Goal: Transaction & Acquisition: Book appointment/travel/reservation

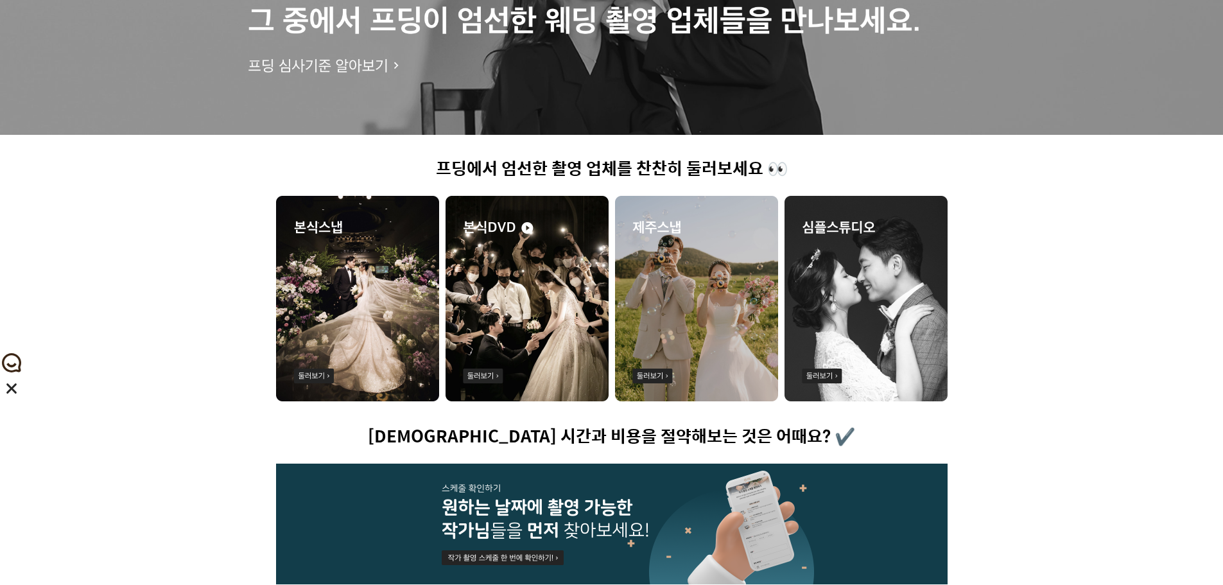
scroll to position [257, 0]
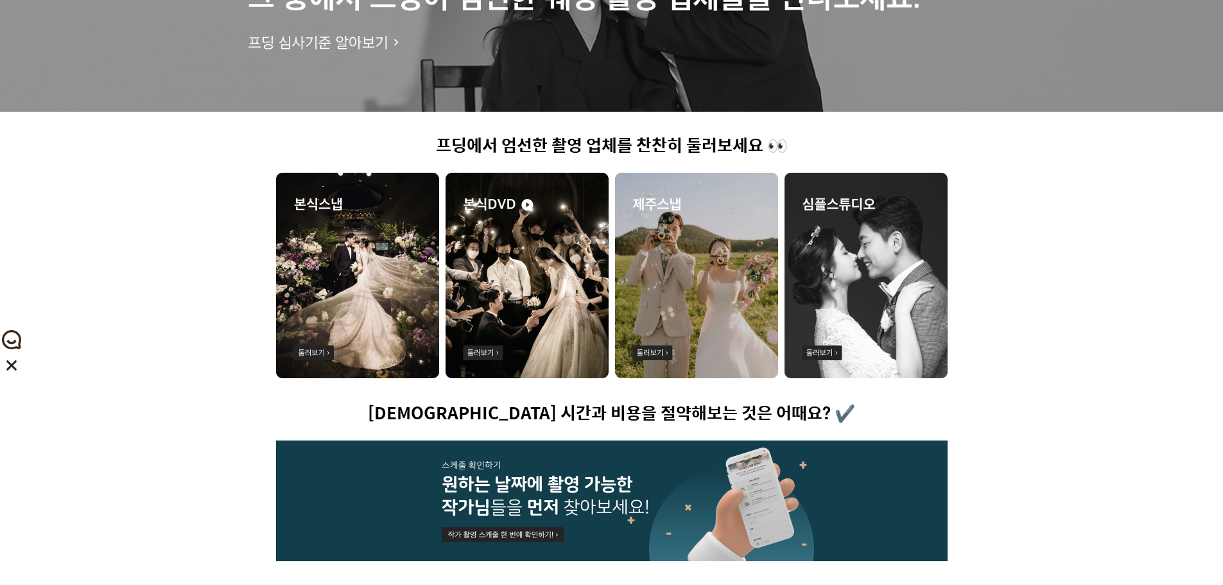
click at [373, 281] on img at bounding box center [357, 275] width 163 height 205
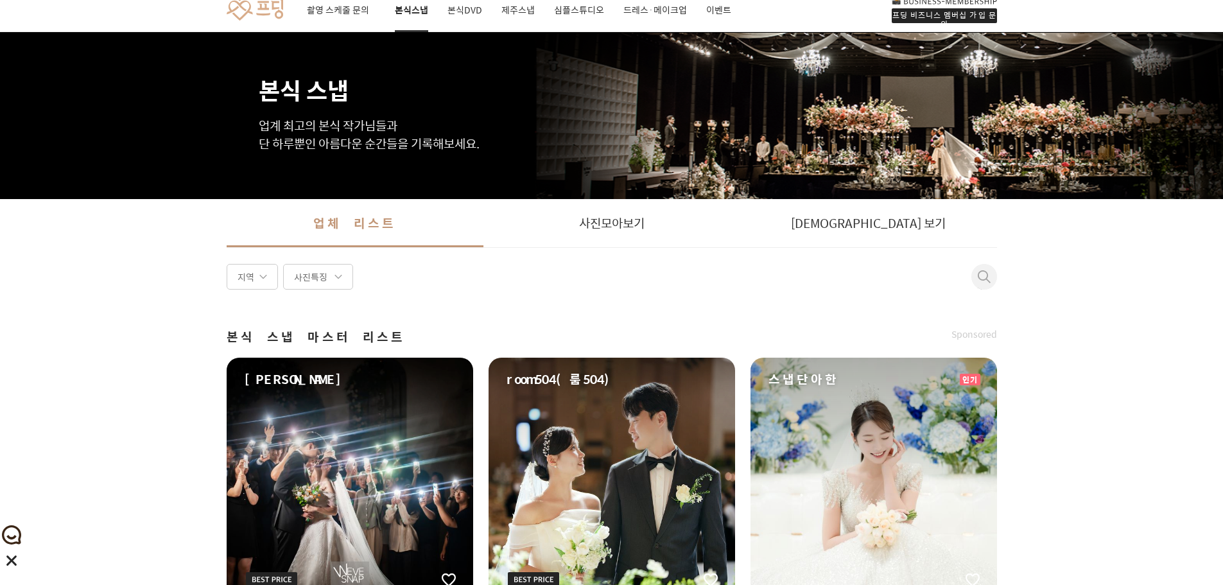
scroll to position [1, 0]
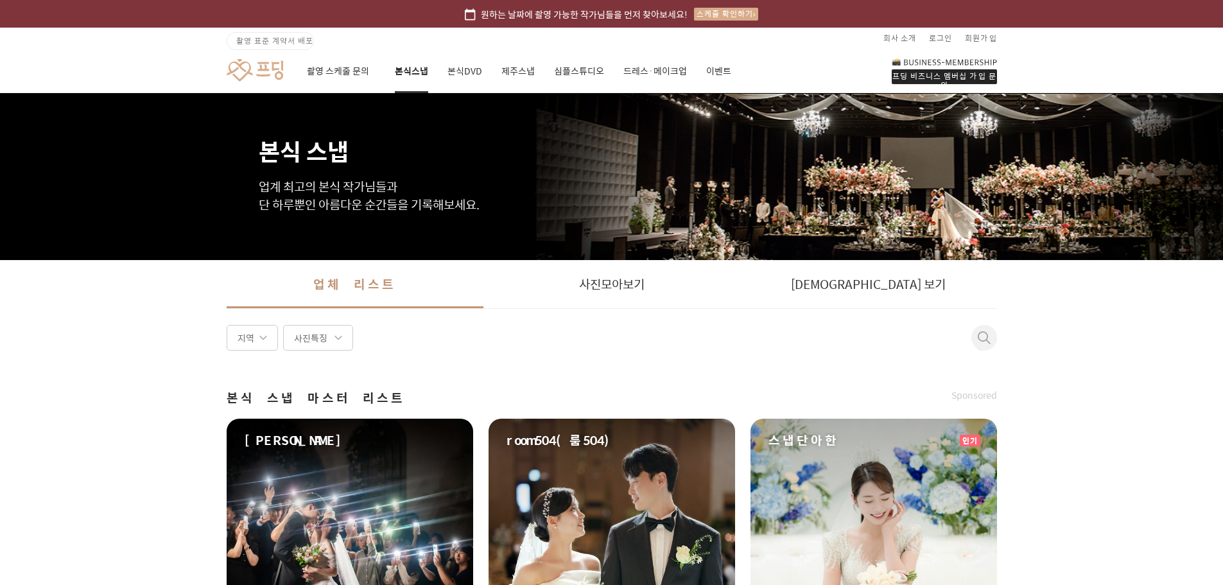
click at [300, 339] on div "사진특징" at bounding box center [318, 338] width 70 height 26
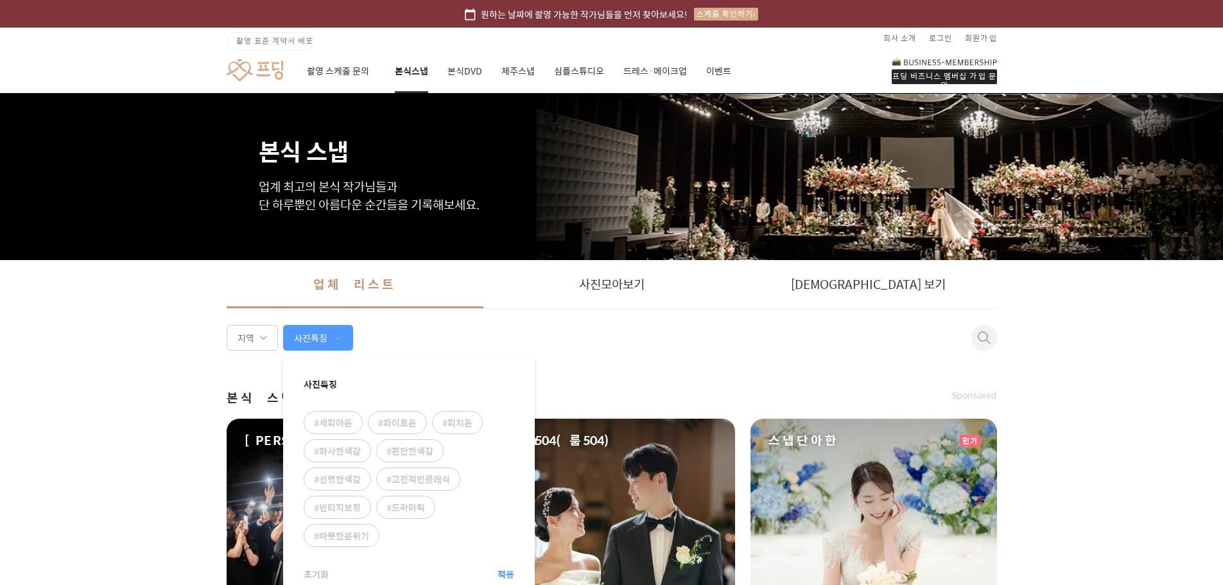
click at [258, 338] on div "지역" at bounding box center [252, 338] width 51 height 26
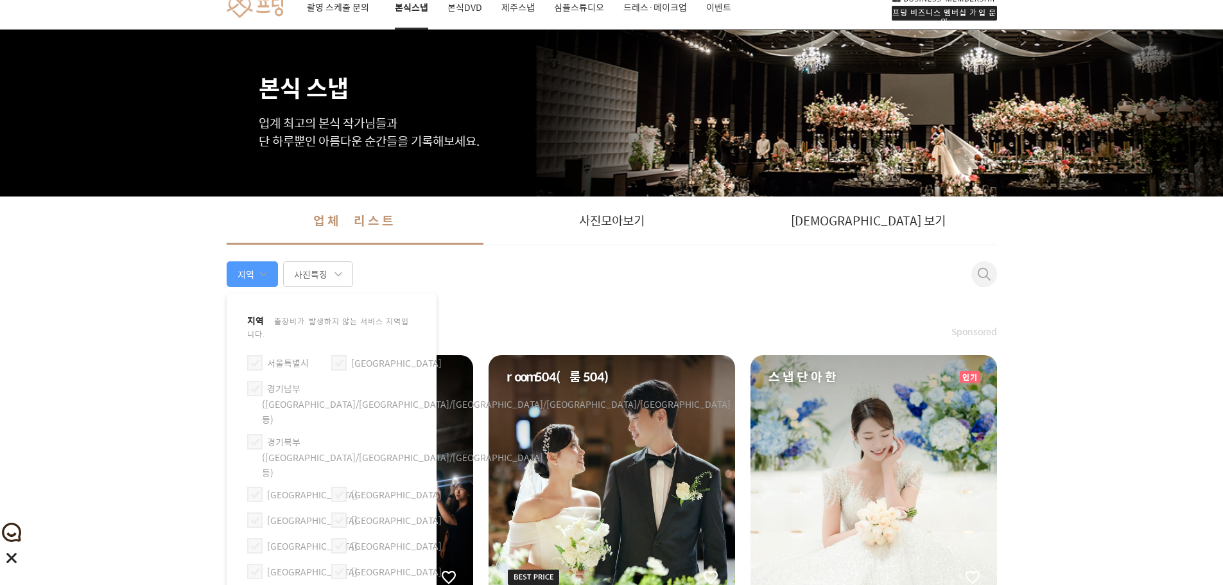
scroll to position [65, 0]
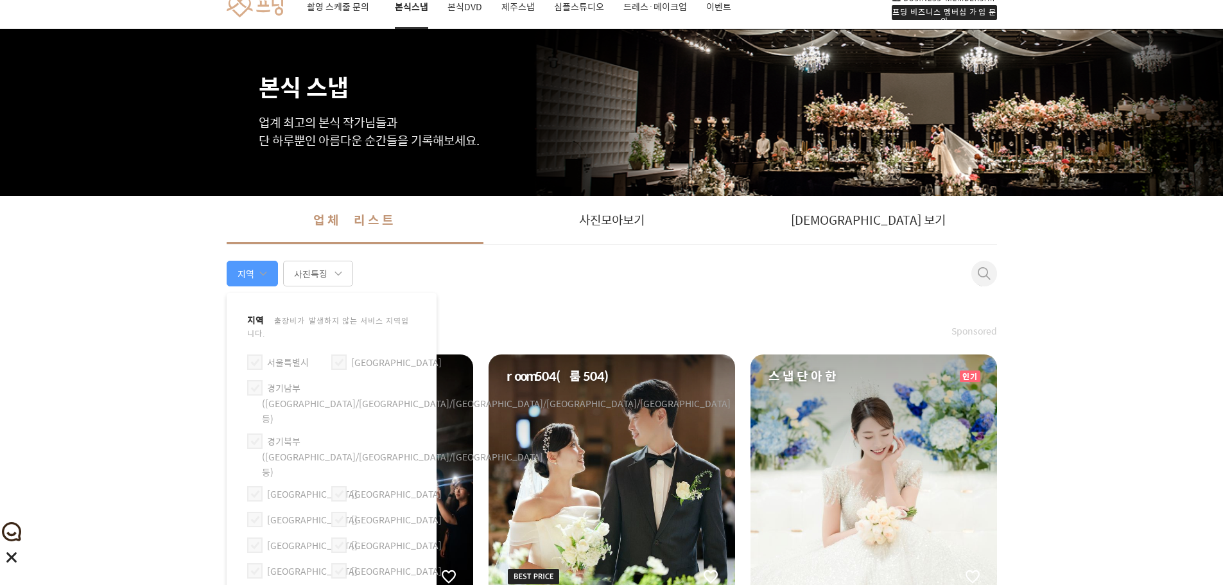
click at [263, 380] on label "경기남부([GEOGRAPHIC_DATA]/[GEOGRAPHIC_DATA]/[GEOGRAPHIC_DATA]/[GEOGRAPHIC_DATA]/[G…" at bounding box center [331, 387] width 169 height 15
click at [250, 382] on input "경기남부([GEOGRAPHIC_DATA]/[GEOGRAPHIC_DATA]/[GEOGRAPHIC_DATA]/[GEOGRAPHIC_DATA]/[G…" at bounding box center [250, 382] width 1 height 1
checkbox input "true"
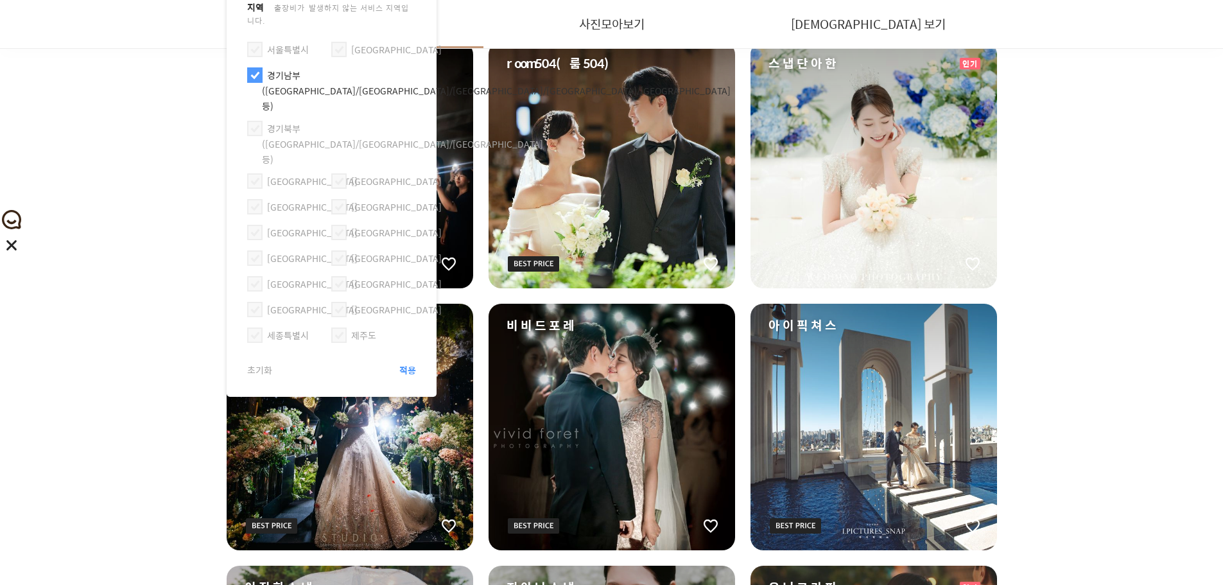
scroll to position [386, 0]
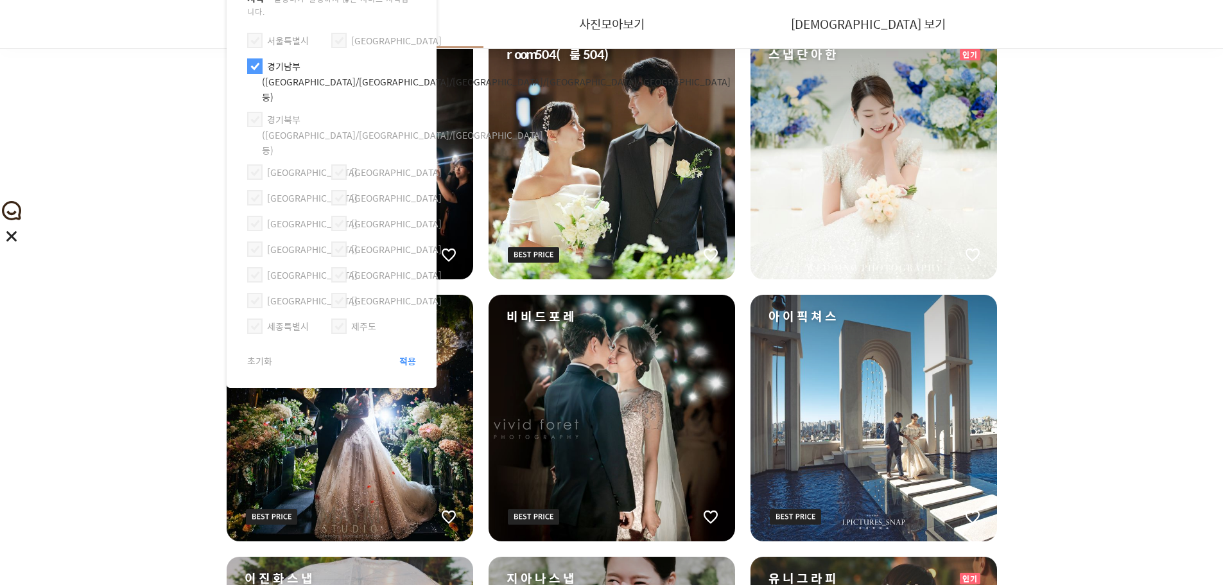
click at [416, 293] on article "지역 출장비가 발생하지 않는 서비스 지역입니다. [GEOGRAPHIC_DATA] [GEOGRAPHIC_DATA]남부([GEOGRAPHIC_DA…" at bounding box center [332, 179] width 210 height 417
click at [404, 354] on span "적용" at bounding box center [407, 360] width 17 height 13
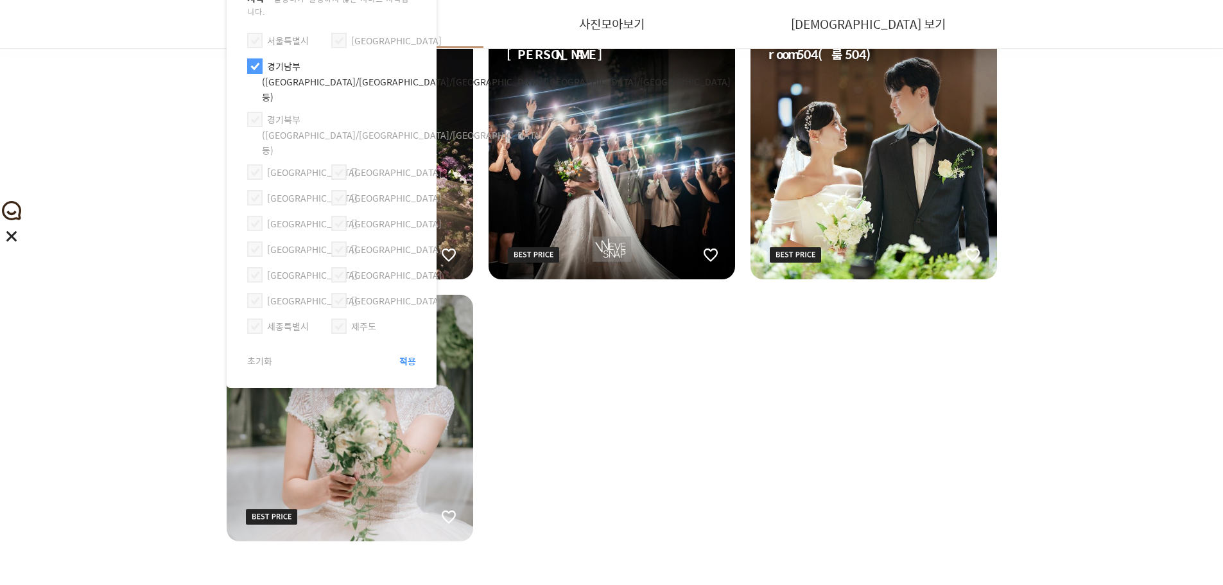
click at [28, 300] on div "원하는 날짜에 촬영 가능한 작가님들을 먼저 찾아보세요! 스케줄 확인하기 촬영 표준 계약서 배포 회사 소개 로그인 회원가입 프딩 비즈니스 멤버십…" at bounding box center [611, 376] width 1223 height 1524
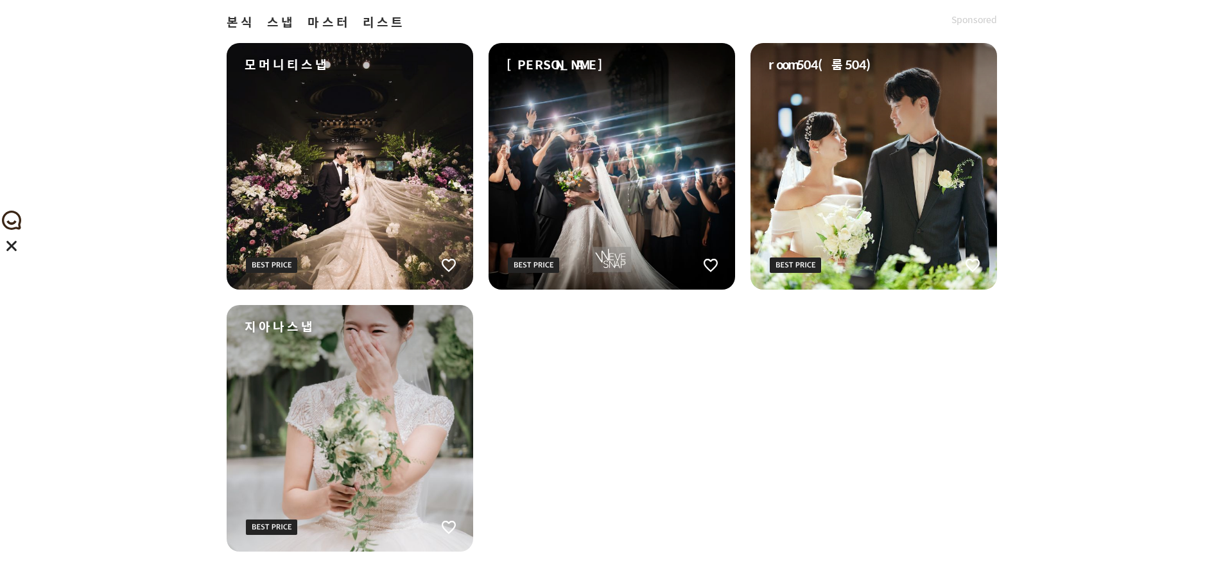
scroll to position [65, 0]
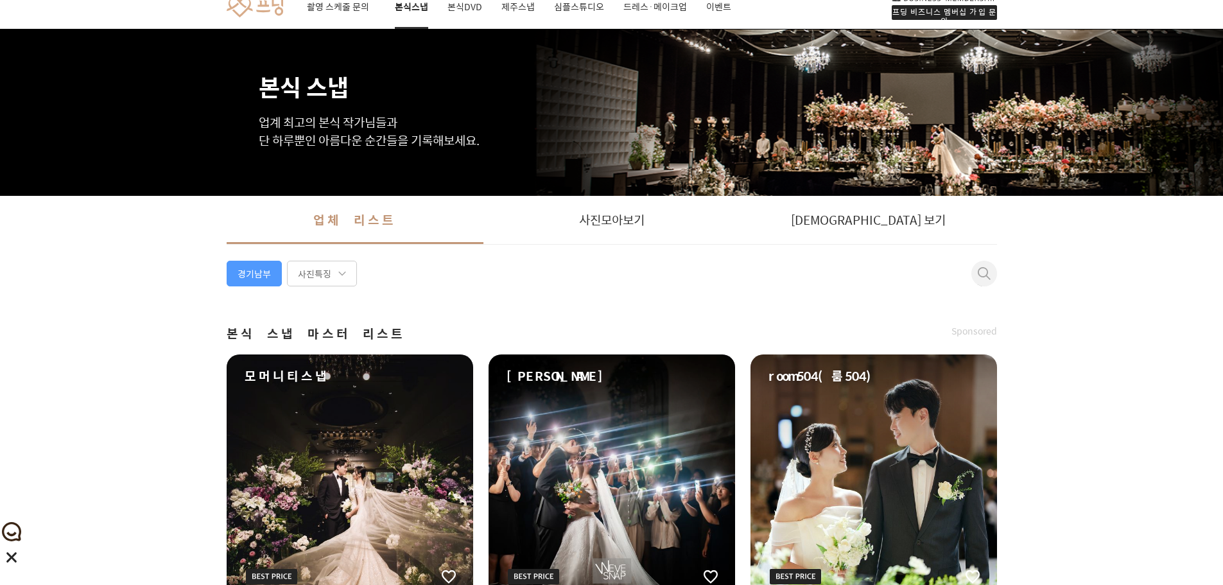
click at [909, 234] on link "[DEMOGRAPHIC_DATA] 보기" at bounding box center [868, 220] width 257 height 48
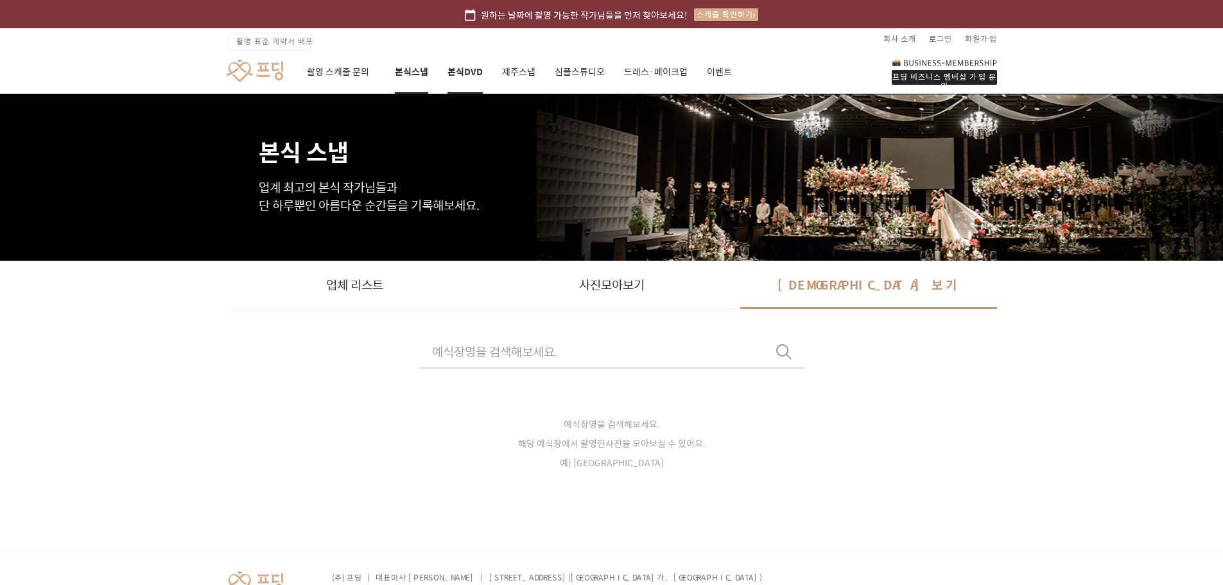
click at [448, 69] on link "본식DVD" at bounding box center [465, 72] width 35 height 44
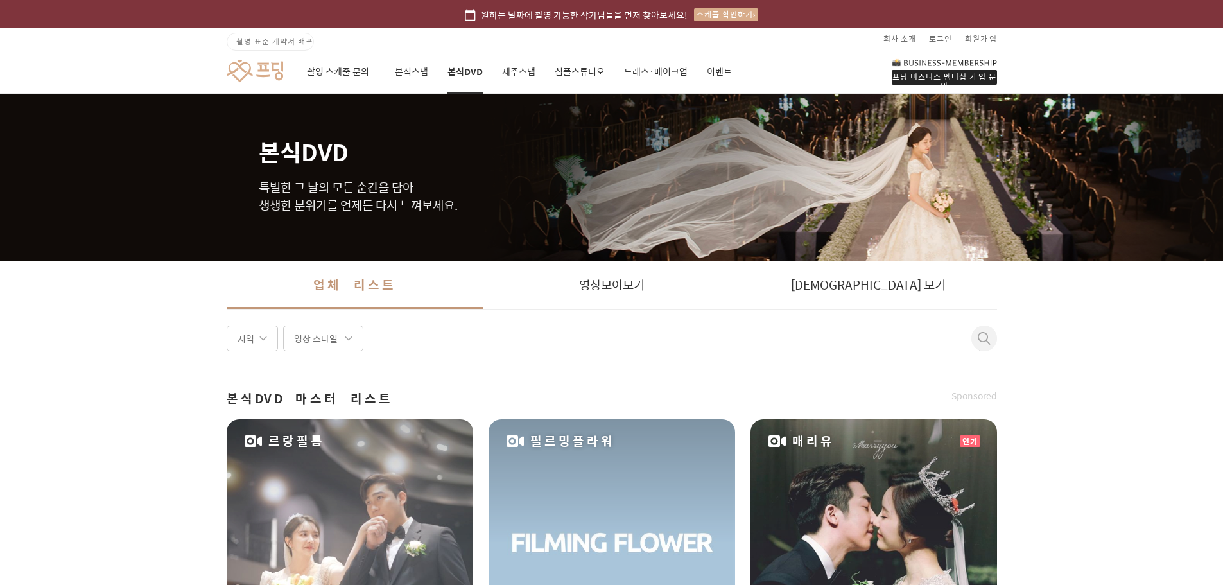
click at [455, 73] on link "본식DVD" at bounding box center [465, 72] width 35 height 44
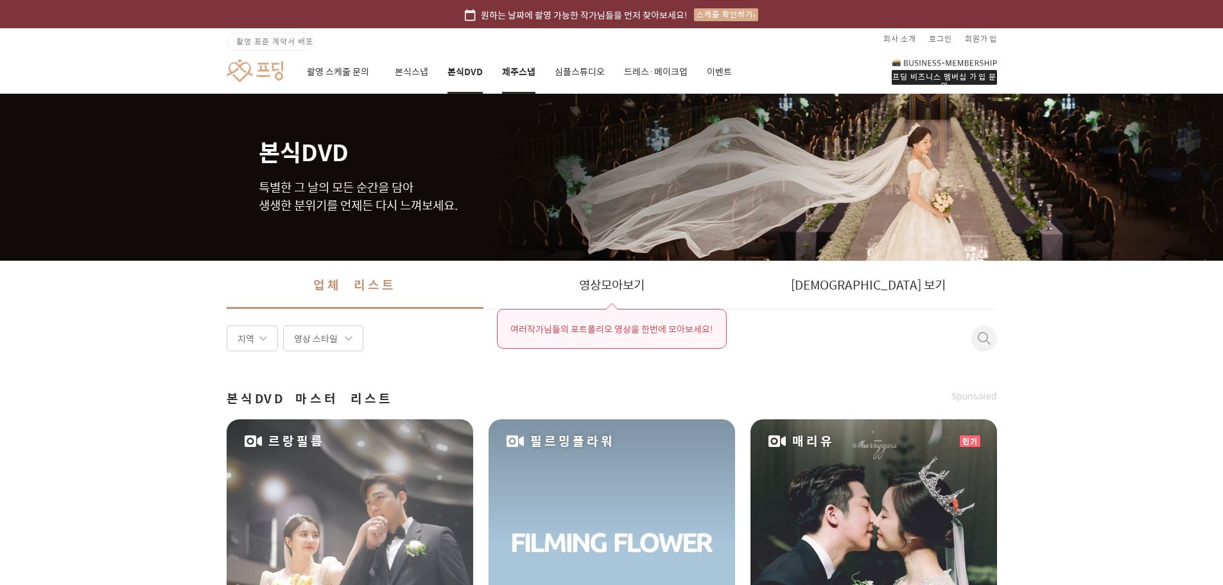
click at [514, 72] on link "제주스냅" at bounding box center [518, 72] width 33 height 44
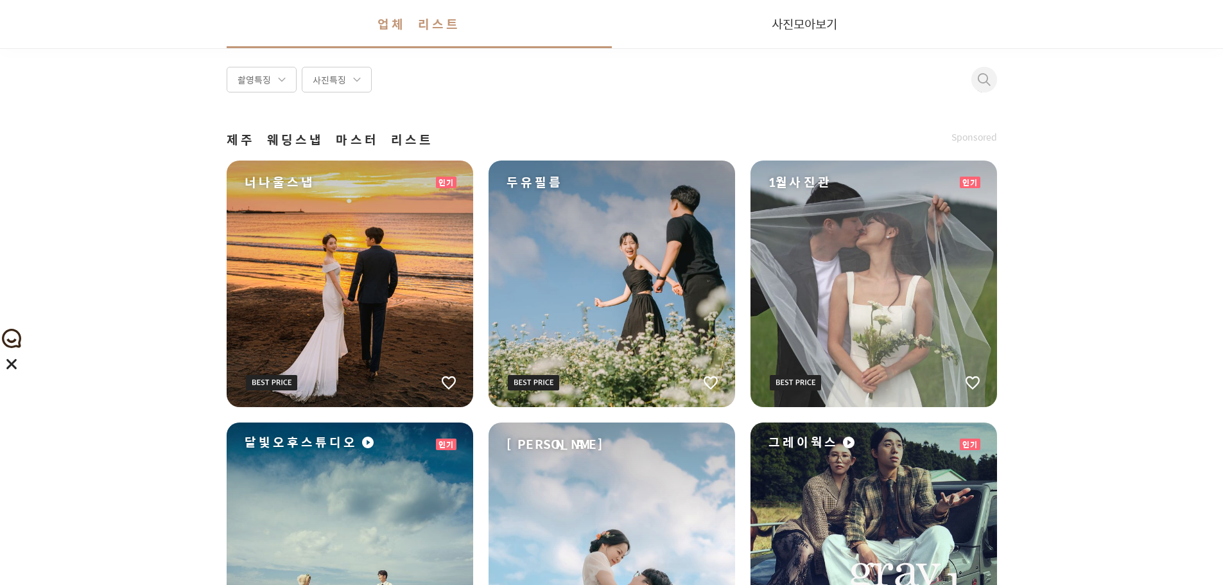
scroll to position [257, 0]
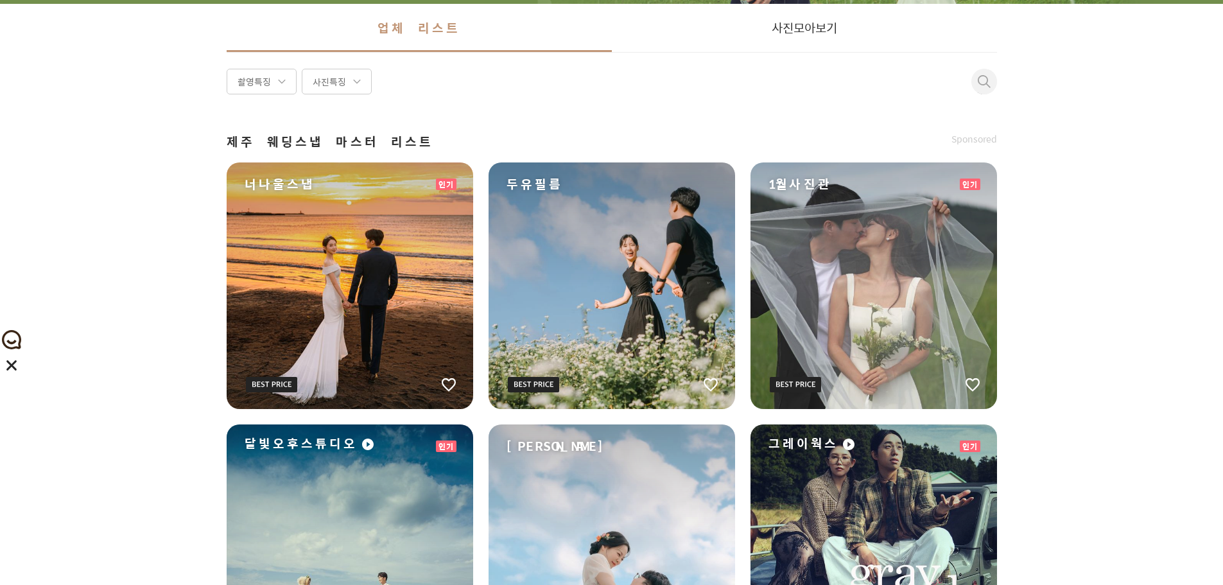
click at [910, 256] on div "1월사진관" at bounding box center [874, 285] width 247 height 247
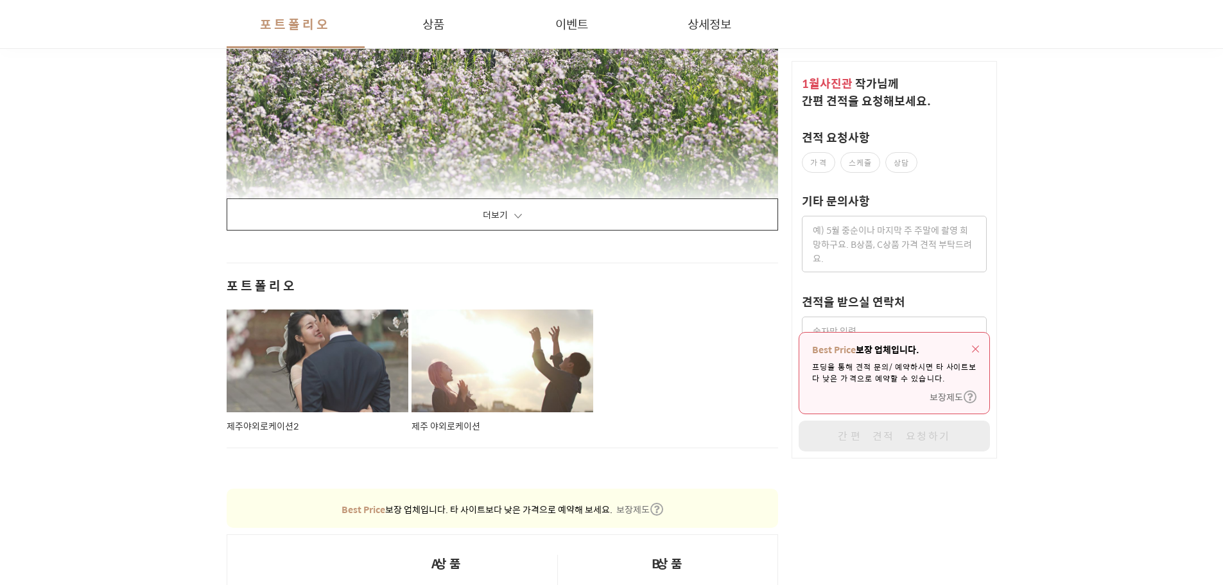
scroll to position [2311, 0]
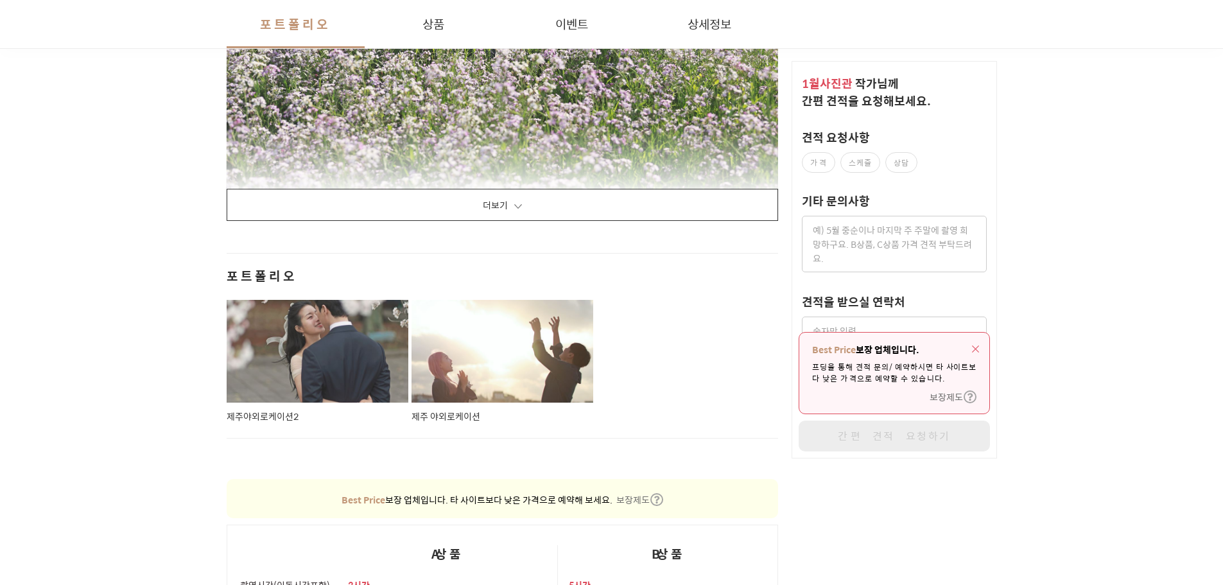
click at [655, 205] on button "더보기" at bounding box center [503, 205] width 552 height 32
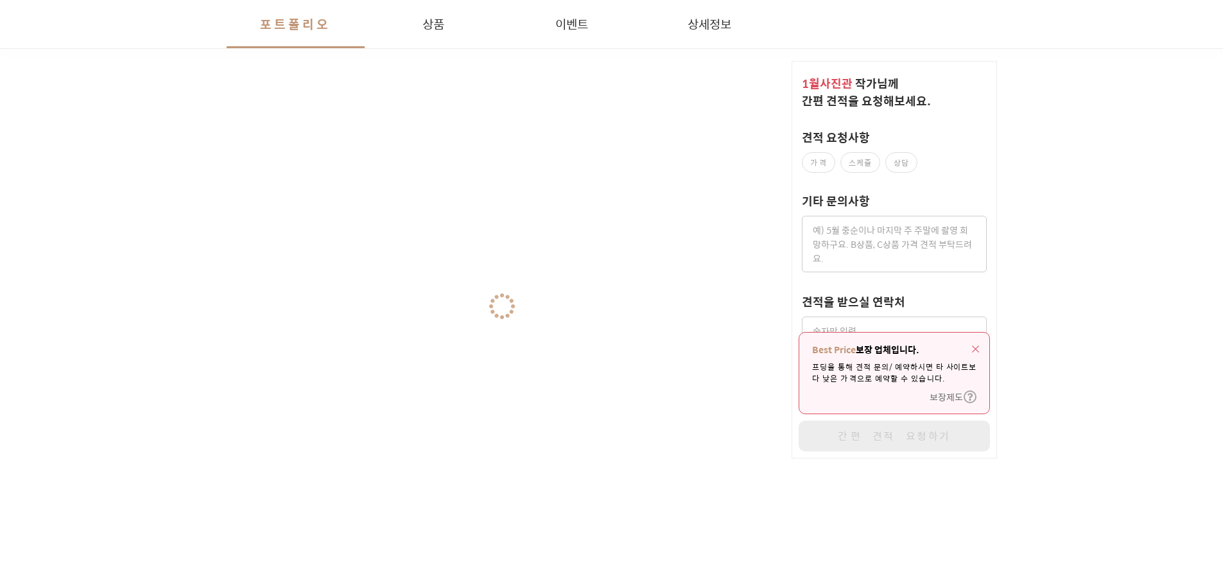
scroll to position [2568, 0]
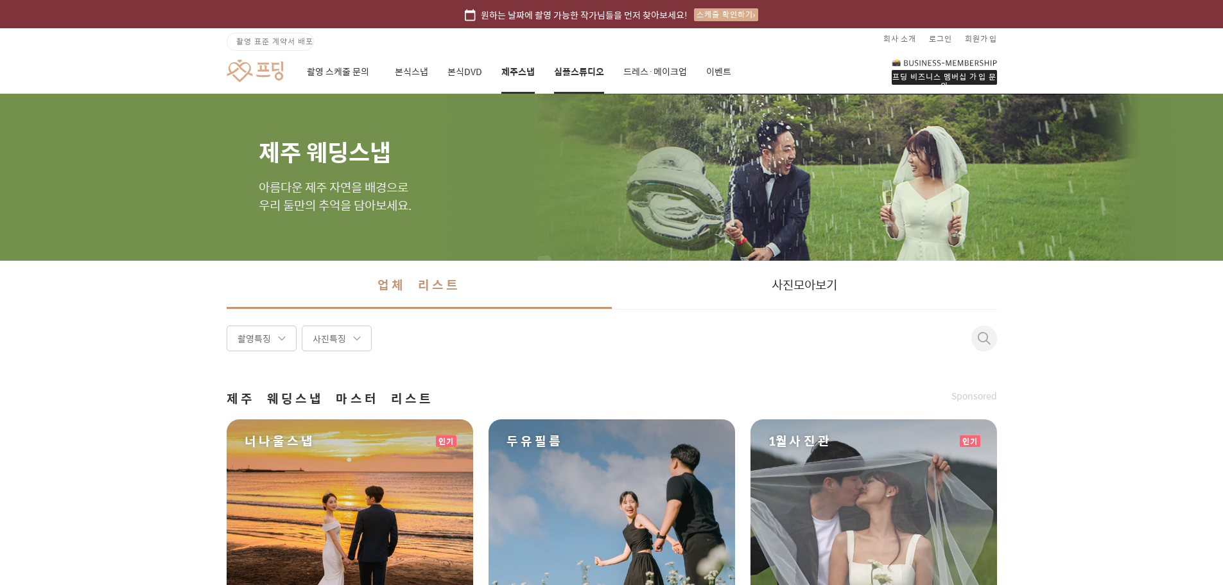
click at [587, 83] on link "심플스튜디오" at bounding box center [579, 72] width 50 height 44
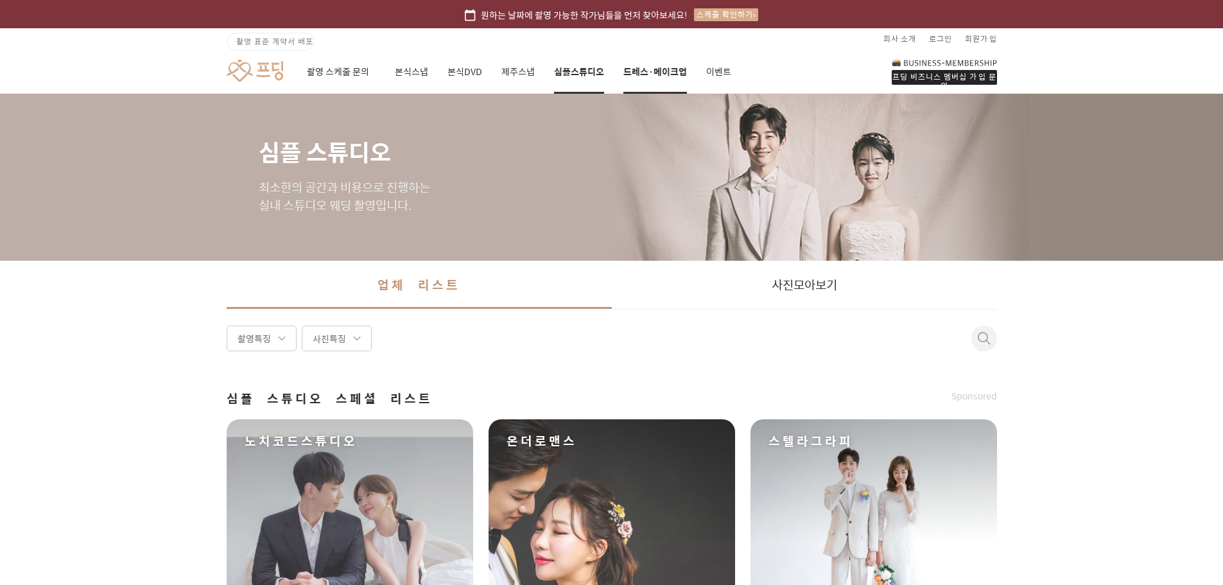
click at [664, 71] on link "드레스·메이크업" at bounding box center [655, 72] width 64 height 44
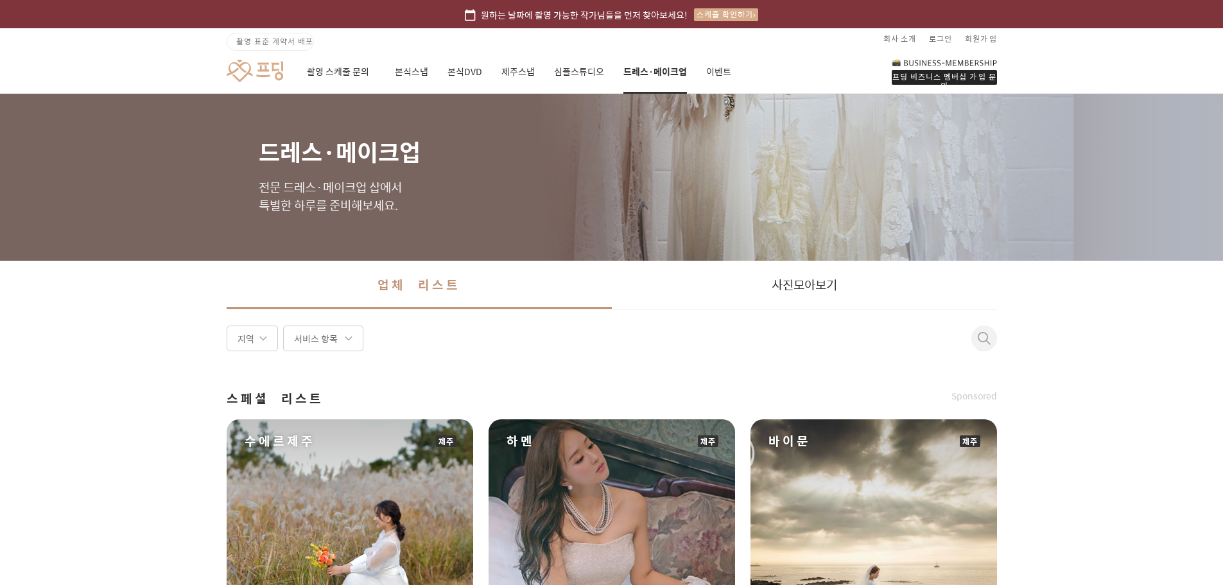
click at [252, 339] on div "지역" at bounding box center [252, 339] width 51 height 26
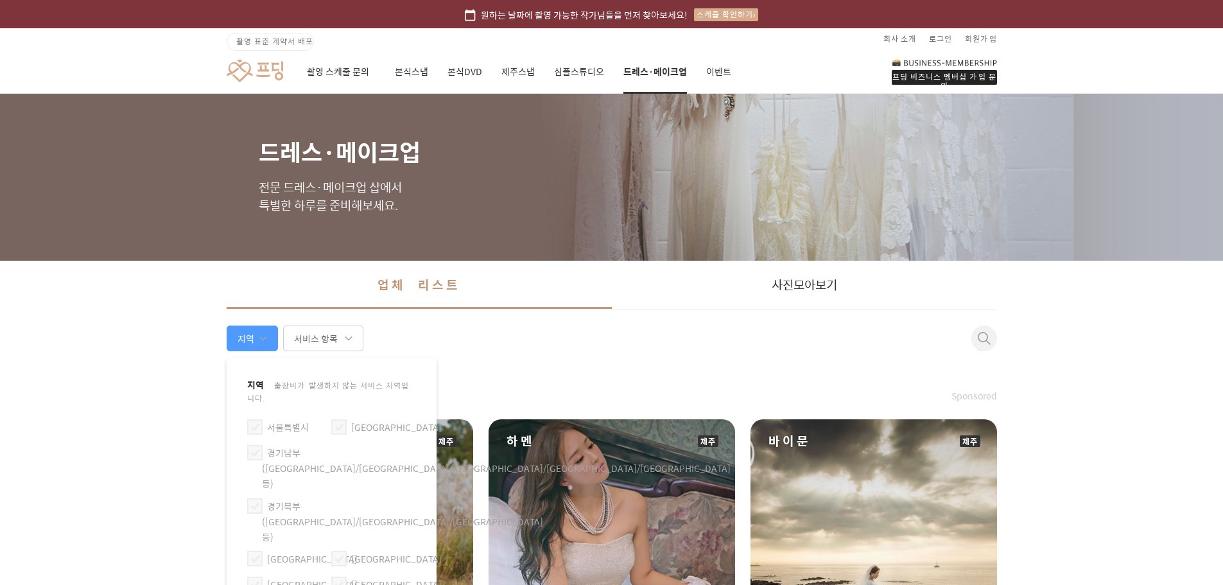
click at [291, 446] on label "경기남부([GEOGRAPHIC_DATA]/[GEOGRAPHIC_DATA]/[GEOGRAPHIC_DATA]/[GEOGRAPHIC_DATA]/[G…" at bounding box center [496, 468] width 469 height 45
click at [257, 445] on span at bounding box center [254, 452] width 15 height 15
click at [250, 447] on input "경기남부([GEOGRAPHIC_DATA]/[GEOGRAPHIC_DATA]/[GEOGRAPHIC_DATA]/[GEOGRAPHIC_DATA]/[G…" at bounding box center [250, 447] width 1 height 1
checkbox input "true"
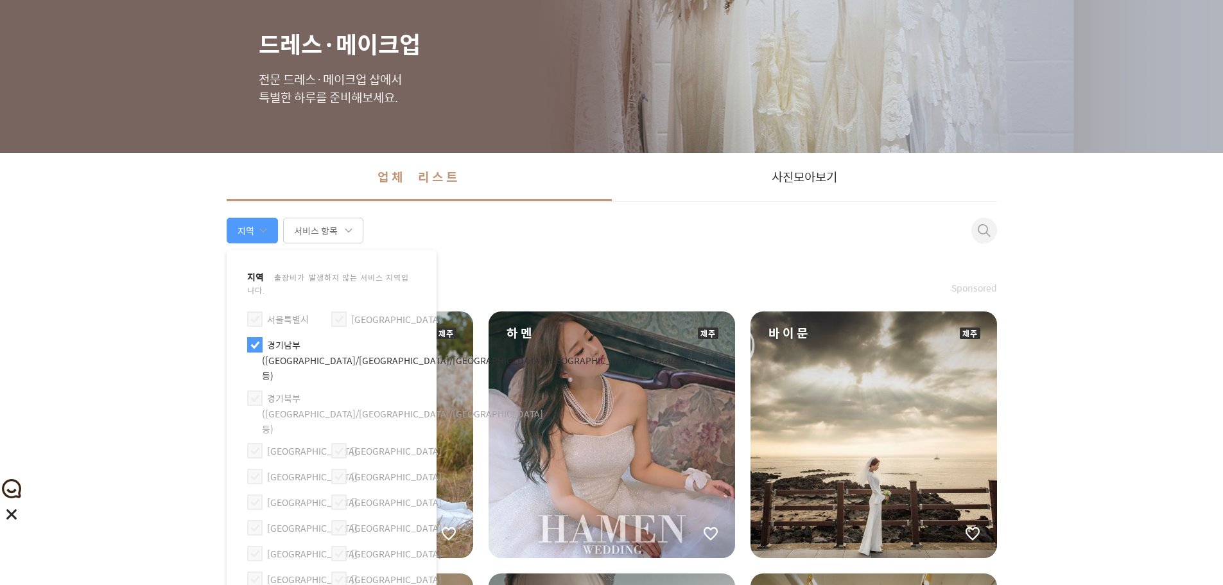
scroll to position [128, 0]
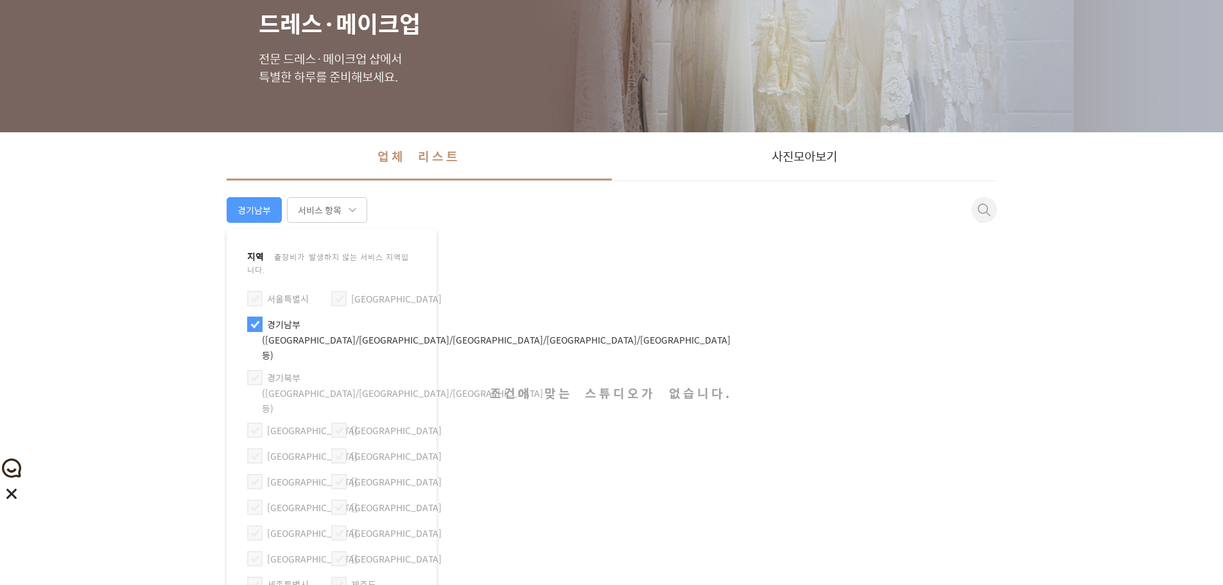
click at [0, 266] on div "원하는 날짜에 촬영 가능한 작가님들을 먼저 찾아보세요! 스케줄 확인하기 촬영 표준 계약서 배포 회사 소개 로그인 회원가입 프딩 비즈니스 멤버십…" at bounding box center [611, 327] width 1223 height 910
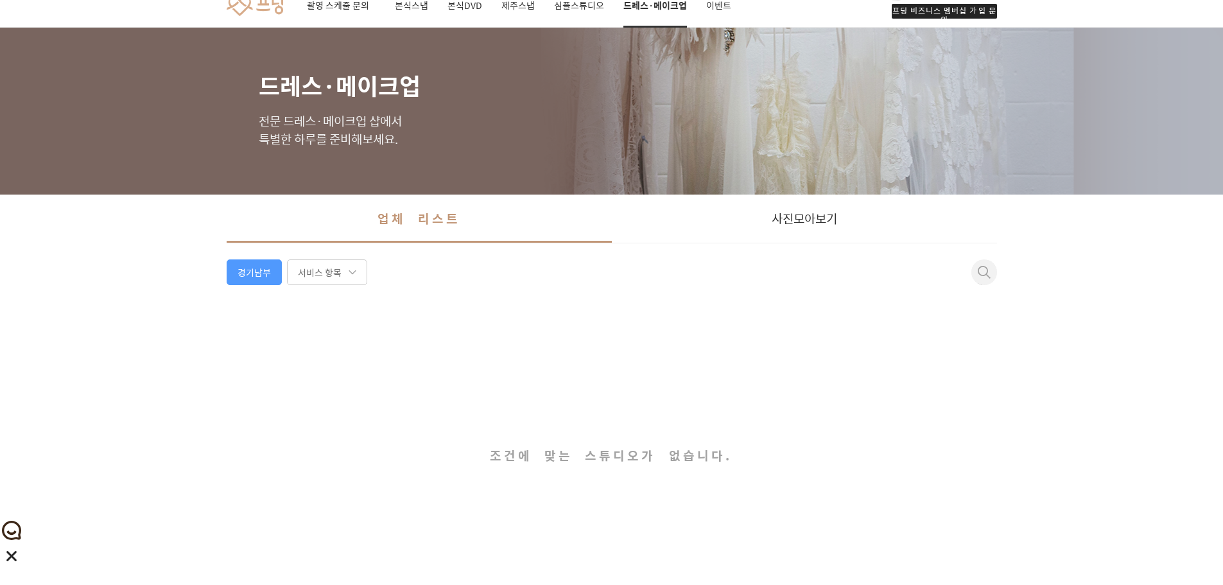
scroll to position [0, 0]
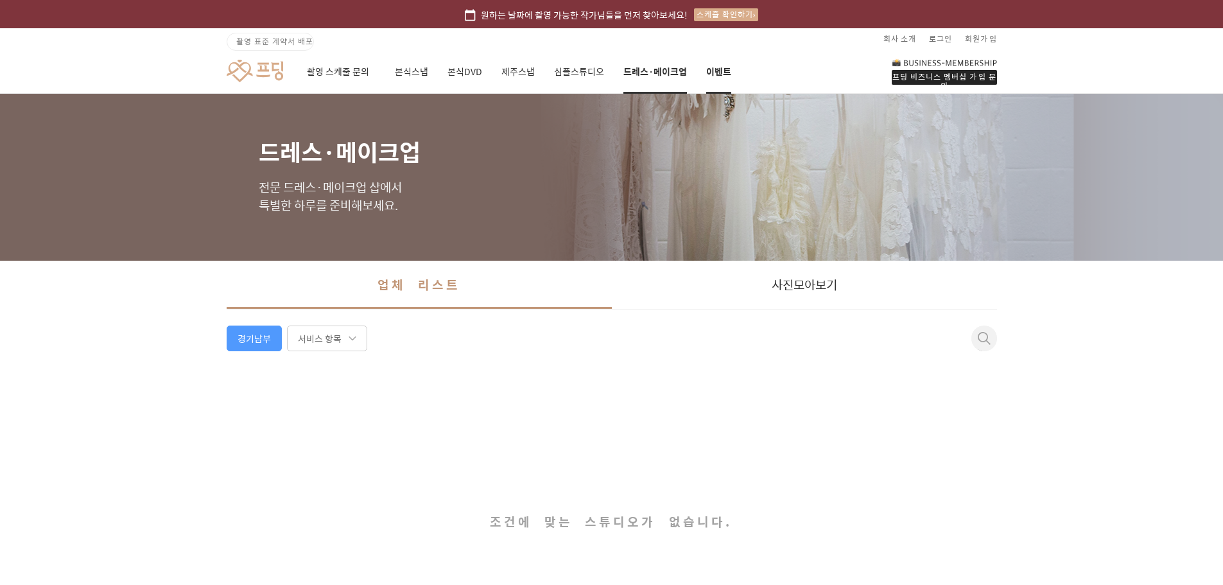
click at [723, 73] on link "이벤트" at bounding box center [718, 72] width 25 height 44
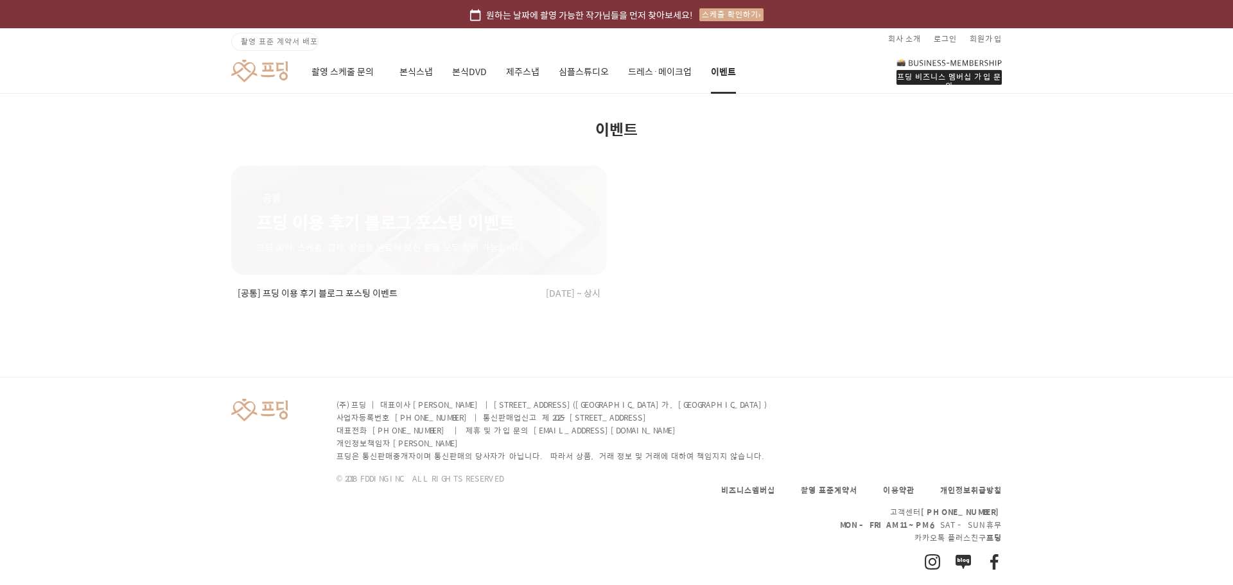
click at [271, 69] on link at bounding box center [259, 71] width 57 height 24
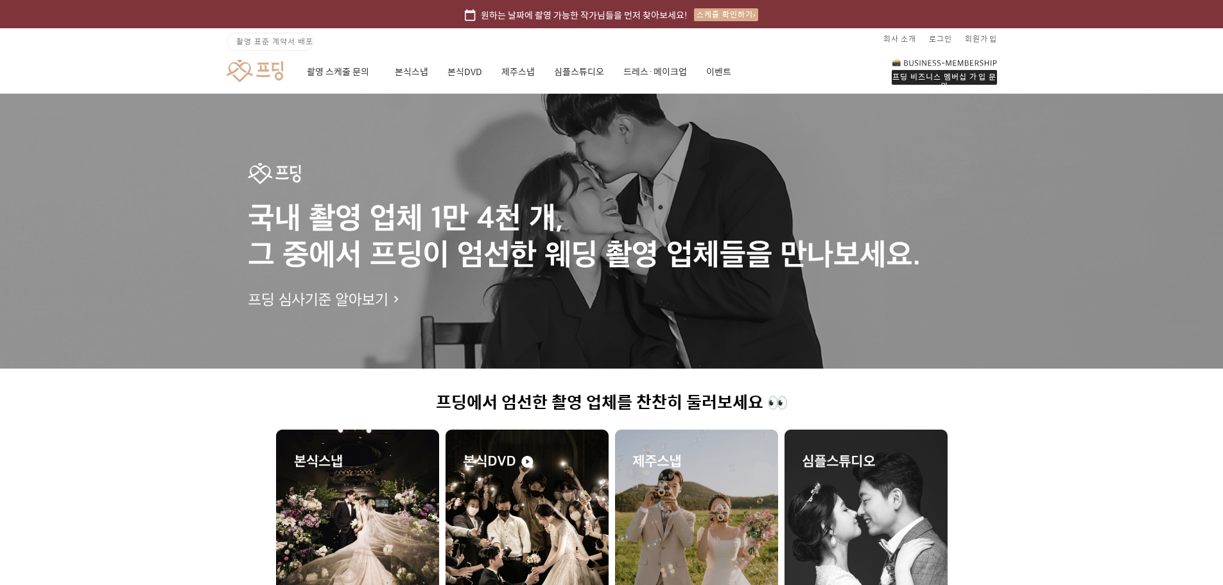
click at [493, 22] on link "원하는 날짜에 촬영 가능한 작가님들을 먼저 찾아보세요! 스케줄 확인하기" at bounding box center [611, 14] width 1223 height 28
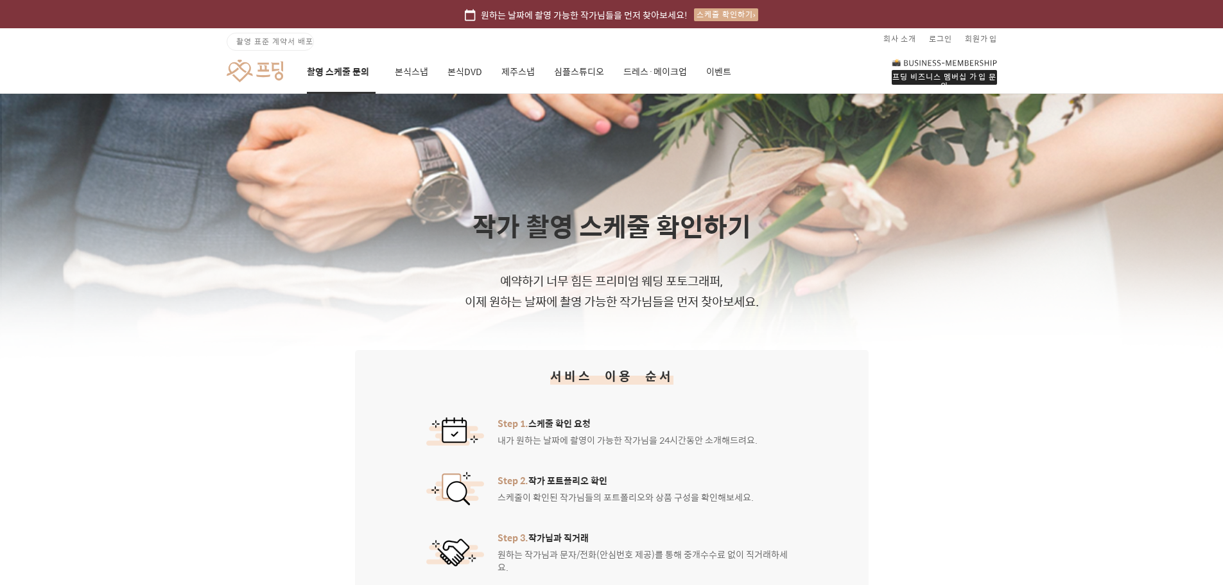
click at [707, 20] on div "스케줄 확인하기" at bounding box center [726, 14] width 64 height 13
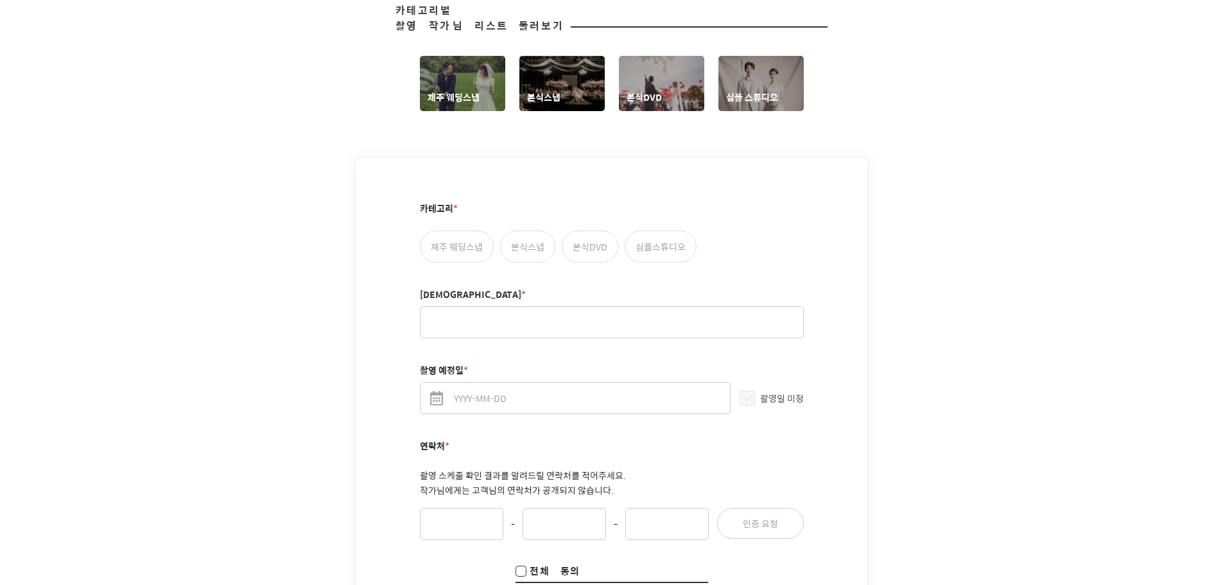
scroll to position [642, 0]
click at [444, 238] on label "제주 웨딩스냅" at bounding box center [457, 246] width 74 height 32
click at [431, 238] on input "제주 웨딩스냅" at bounding box center [427, 236] width 8 height 8
radio input "true"
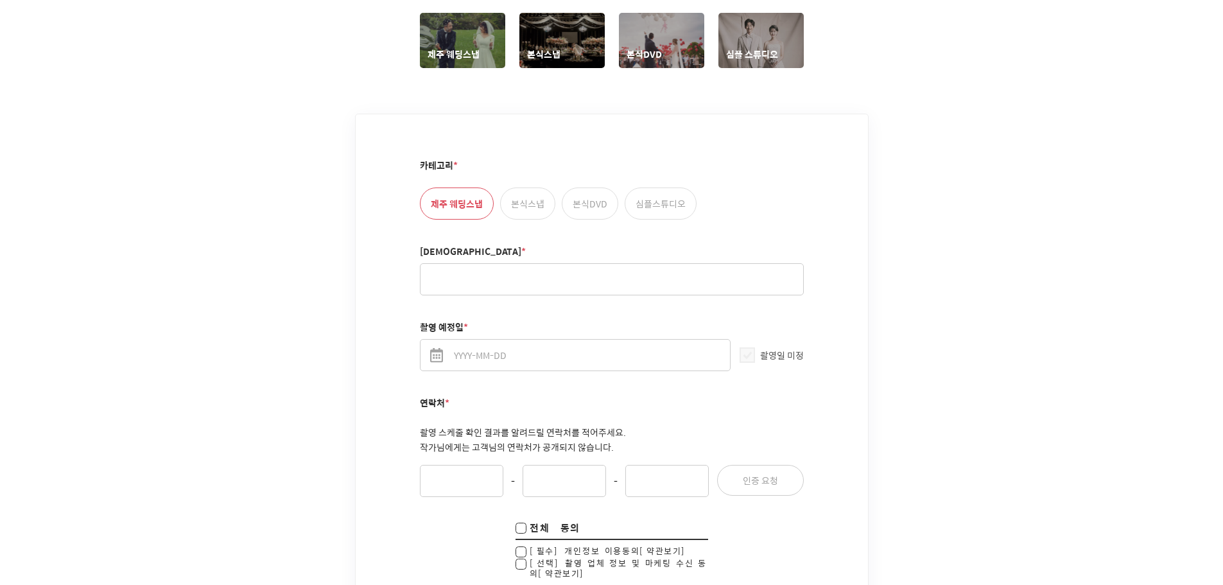
scroll to position [706, 0]
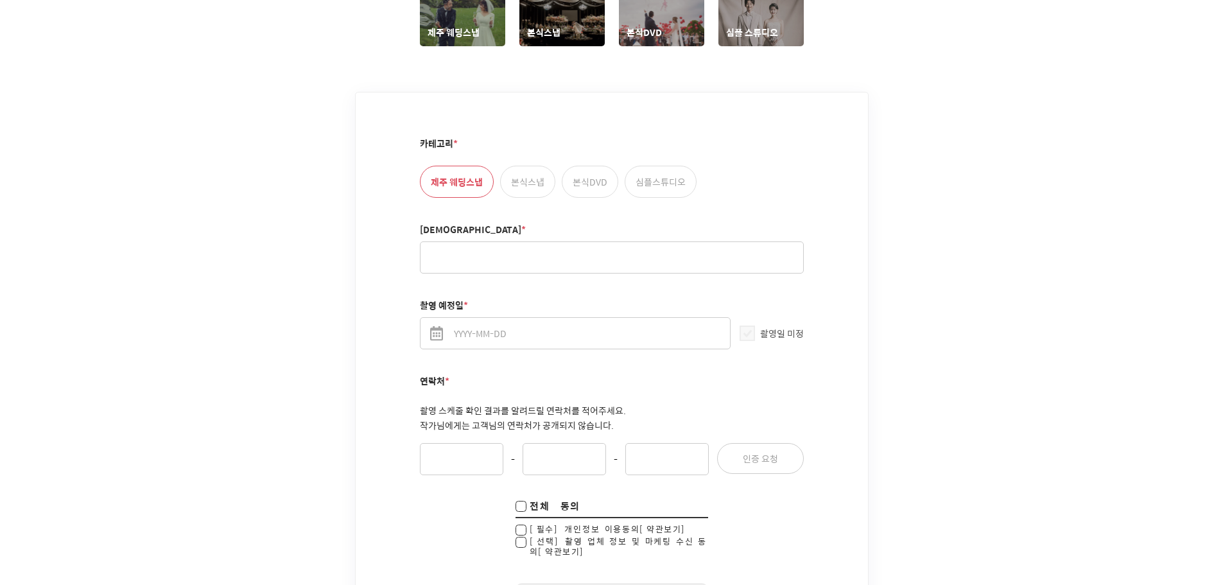
click at [458, 317] on input "촬영 예정일 *" at bounding box center [575, 333] width 311 height 32
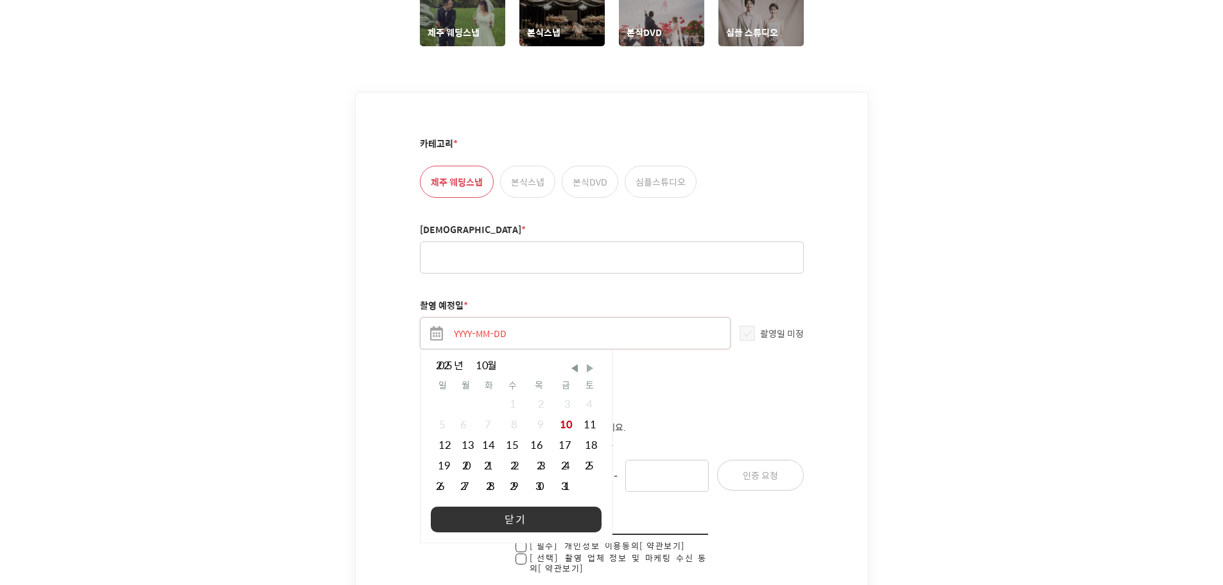
click at [584, 361] on span "Next Month" at bounding box center [590, 367] width 13 height 13
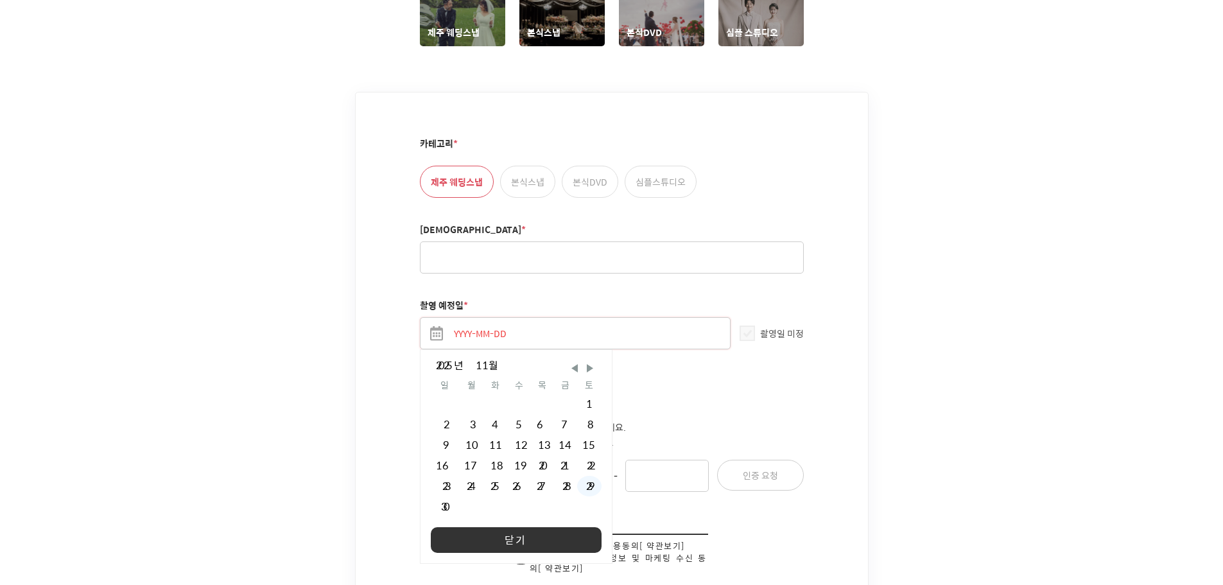
click at [577, 476] on div "29" at bounding box center [589, 486] width 24 height 21
type input "[DATE]"
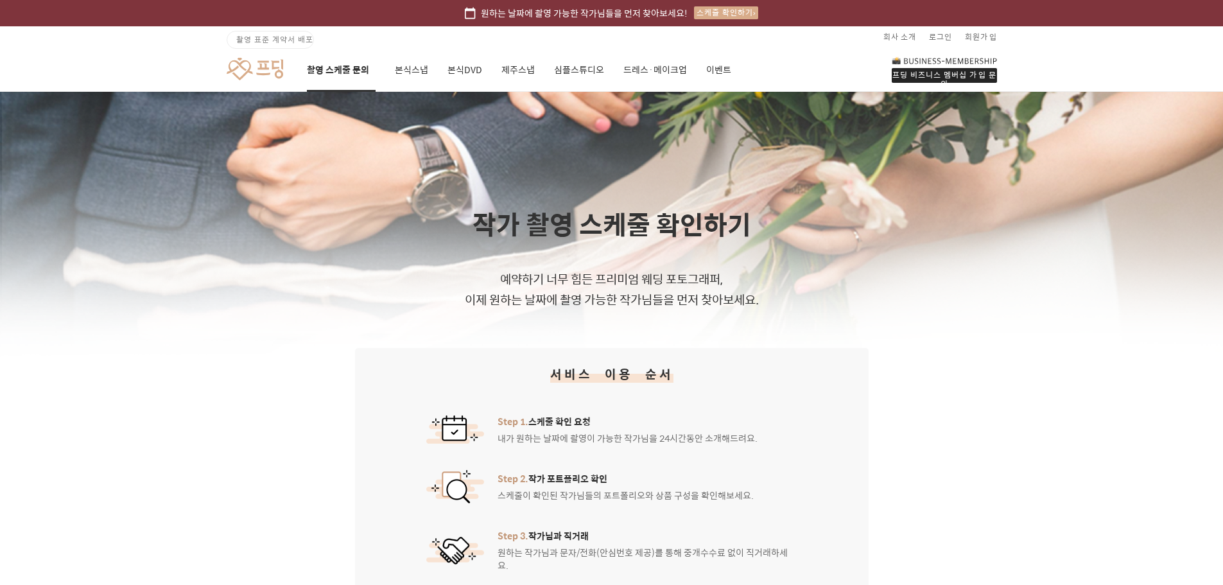
scroll to position [0, 0]
